Goal: Information Seeking & Learning: Learn about a topic

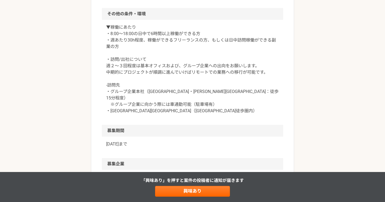
scroll to position [470, 0]
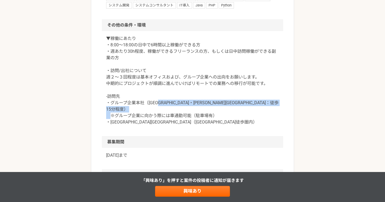
drag, startPoint x: 166, startPoint y: 101, endPoint x: 166, endPoint y: 117, distance: 15.5
click at [167, 117] on p "▼稼働にあたり ・8:00〜18:00の日中で6時間以上稼働ができる方 ・週あたり30h程度、稼働ができるフリーランスの方、もしくは日中訪問稼働ができる副業の…" at bounding box center [192, 80] width 173 height 90
click at [166, 117] on p "▼稼働にあたり ・8:00〜18:00の日中で6時間以上稼働ができる方 ・週あたり30h程度、稼働ができるフリーランスの方、もしくは日中訪問稼働ができる副業の…" at bounding box center [192, 80] width 173 height 90
drag, startPoint x: 167, startPoint y: 102, endPoint x: 167, endPoint y: 113, distance: 11.0
click at [167, 113] on p "▼稼働にあたり ・8:00〜18:00の日中で6時間以上稼働ができる方 ・週あたり30h程度、稼働ができるフリーランスの方、もしくは日中訪問稼働ができる副業の…" at bounding box center [192, 80] width 173 height 90
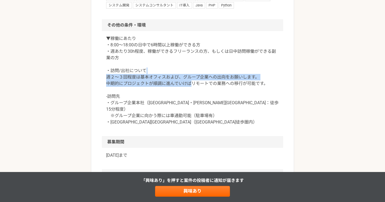
drag, startPoint x: 195, startPoint y: 73, endPoint x: 193, endPoint y: 82, distance: 9.5
click at [193, 82] on p "▼稼働にあたり ・8:00〜18:00の日中で6時間以上稼働ができる方 ・週あたり30h程度、稼働ができるフリーランスの方、もしくは日中訪問稼働ができる副業の…" at bounding box center [192, 80] width 173 height 90
drag, startPoint x: 193, startPoint y: 78, endPoint x: 193, endPoint y: 85, distance: 6.7
click at [193, 85] on p "▼稼働にあたり ・8:00〜18:00の日中で6時間以上稼働ができる方 ・週あたり30h程度、稼働ができるフリーランスの方、もしくは日中訪問稼働ができる副業の…" at bounding box center [192, 80] width 173 height 90
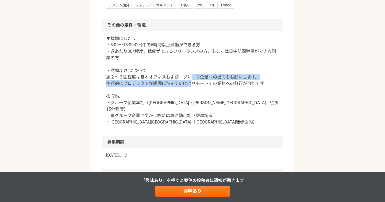
click at [193, 85] on p "▼稼働にあたり ・8:00〜18:00の日中で6時間以上稼働ができる方 ・週あたり30h程度、稼働ができるフリーランスの方、もしくは日中訪問稼働ができる副業の…" at bounding box center [192, 80] width 173 height 90
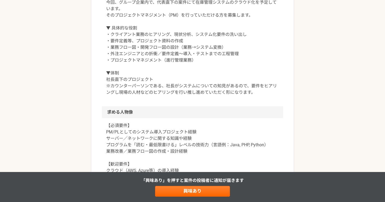
scroll to position [253, 0]
